Goal: Information Seeking & Learning: Find specific fact

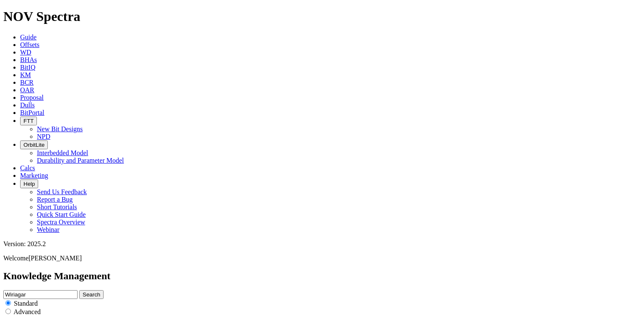
scroll to position [10, 0]
type input "TKC63-C2"
click at [104, 290] on button "Search" at bounding box center [91, 294] width 24 height 9
click at [78, 290] on input "TKC63-C2" at bounding box center [40, 294] width 74 height 9
drag, startPoint x: 260, startPoint y: 44, endPoint x: 210, endPoint y: 44, distance: 50.7
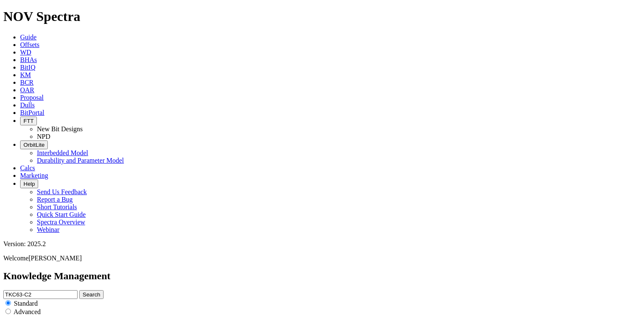
click at [78, 290] on input "TKC63-C2" at bounding box center [40, 294] width 74 height 9
click at [78, 290] on input "6.125" at bounding box center [40, 294] width 74 height 9
type input "6.125 TKC63"
click at [83, 291] on icon "submit" at bounding box center [83, 294] width 0 height 6
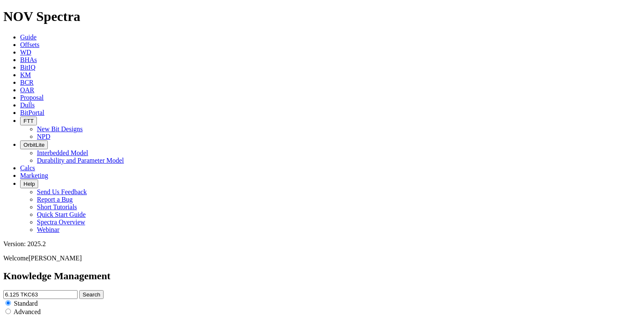
scroll to position [838, 0]
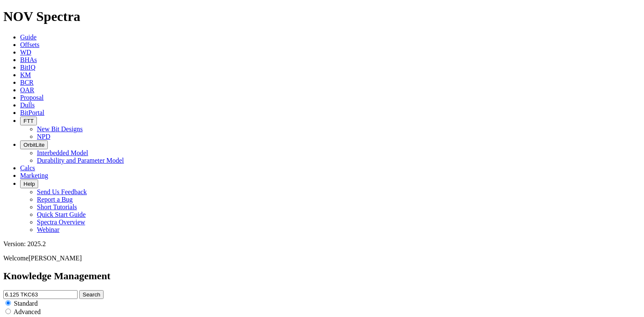
scroll to position [2013, 0]
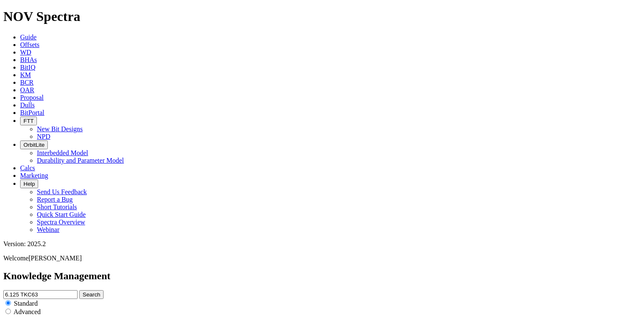
scroll to position [1174, 0]
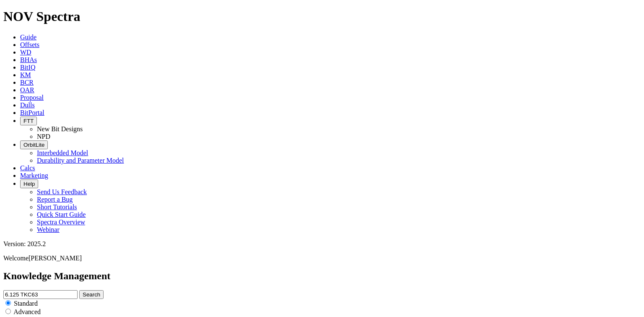
click at [78, 290] on input "6.125 TKC63" at bounding box center [40, 294] width 74 height 9
drag, startPoint x: 222, startPoint y: 47, endPoint x: 181, endPoint y: 52, distance: 41.4
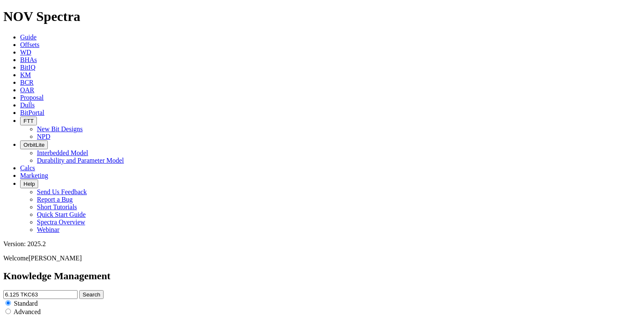
click at [181, 270] on div "Knowledge Management 6.125 TKC63 Search Standard Advanced to Upload Content" at bounding box center [321, 301] width 637 height 62
type input "TKC63"
click at [83, 291] on icon "submit" at bounding box center [83, 294] width 0 height 6
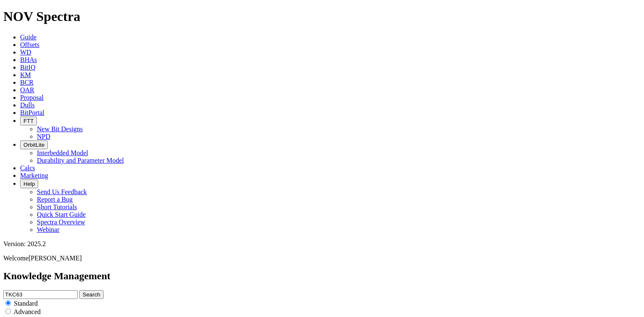
scroll to position [1664, 0]
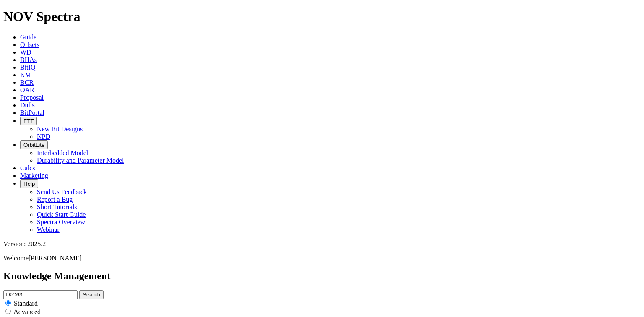
drag, startPoint x: 144, startPoint y: 184, endPoint x: 316, endPoint y: 236, distance: 179.9
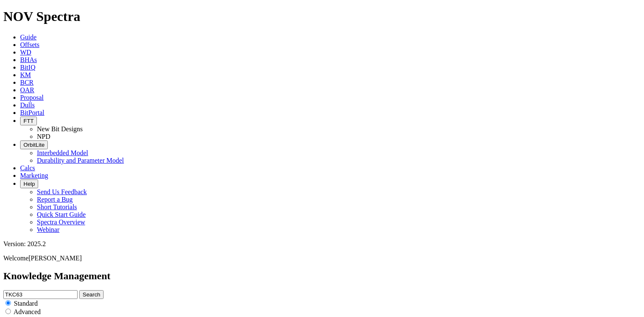
scroll to position [1701, 0]
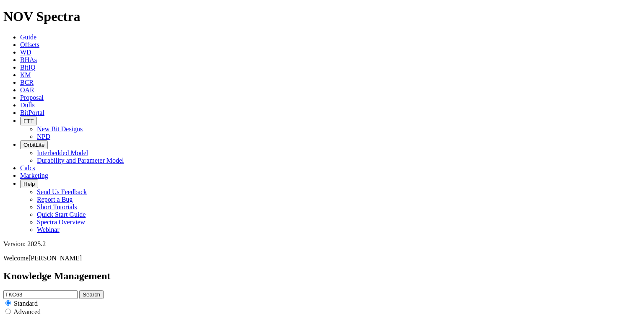
scroll to position [201, 0]
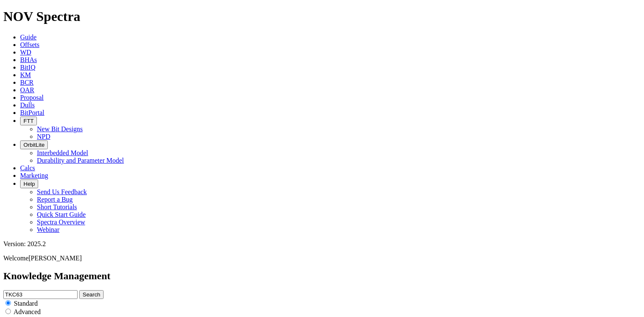
scroll to position [872, 0]
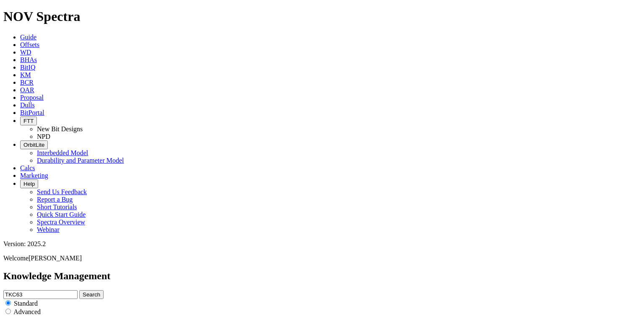
scroll to position [1643, 0]
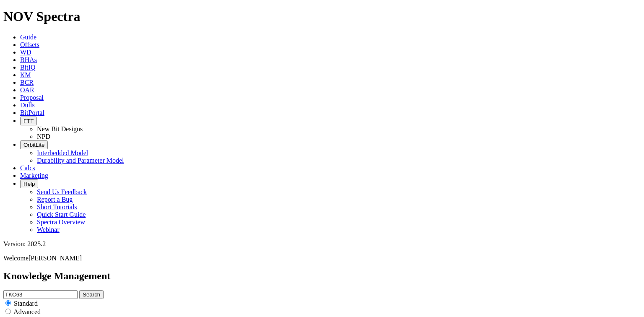
scroll to position [1563, 0]
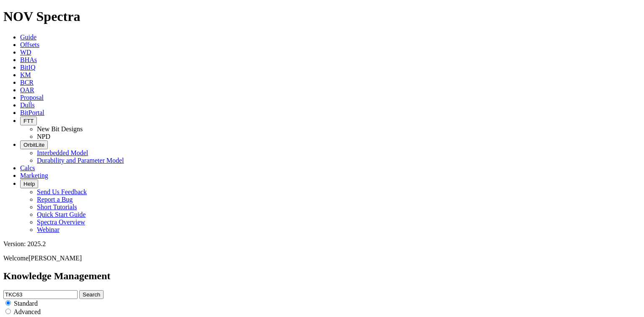
scroll to position [1609, 0]
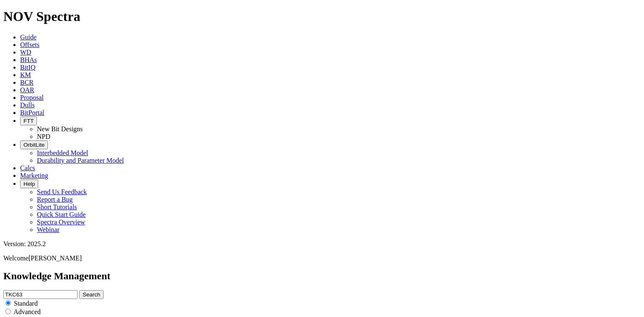
scroll to position [604, 0]
